Goal: Task Accomplishment & Management: Use online tool/utility

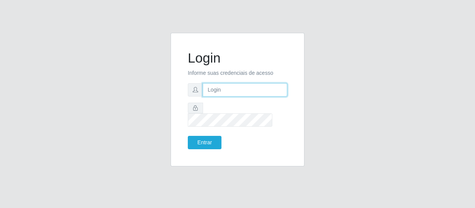
click at [241, 95] on input "text" at bounding box center [245, 89] width 84 height 13
type input "[EMAIL_ADDRESS][DOMAIN_NAME]"
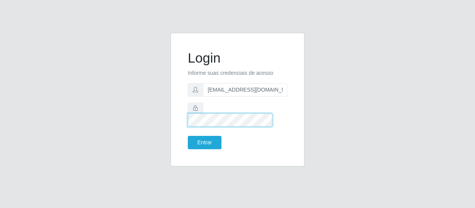
click at [188, 136] on button "Entrar" at bounding box center [205, 142] width 34 height 13
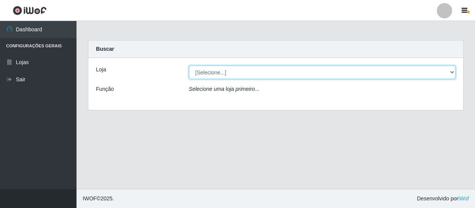
click at [441, 73] on select "[Selecione...] SuperFácil Atacado - São Gonçalo do Amarante" at bounding box center [322, 72] width 267 height 13
select select "408"
click at [189, 66] on select "[Selecione...] SuperFácil Atacado - São Gonçalo do Amarante" at bounding box center [322, 72] width 267 height 13
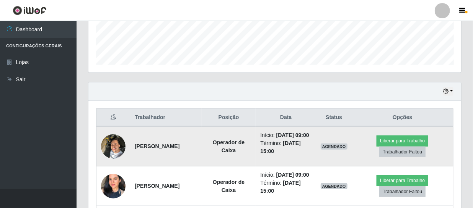
scroll to position [159, 372]
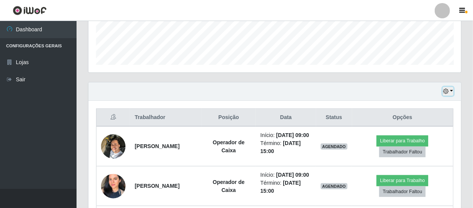
click at [444, 92] on icon "button" at bounding box center [445, 91] width 5 height 5
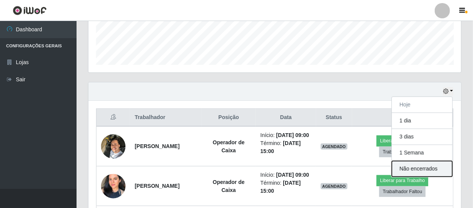
click at [421, 171] on button "Não encerrados" at bounding box center [421, 169] width 60 height 16
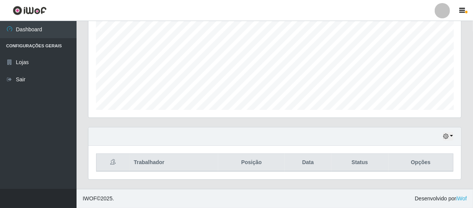
scroll to position [163, 0]
click at [447, 134] on icon "button" at bounding box center [445, 136] width 5 height 5
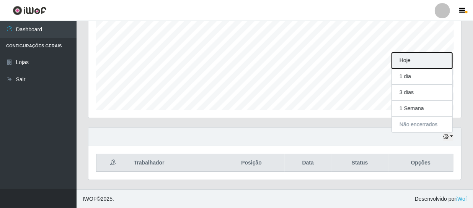
click at [418, 62] on button "Hoje" at bounding box center [421, 61] width 60 height 16
